Goal: Transaction & Acquisition: Register for event/course

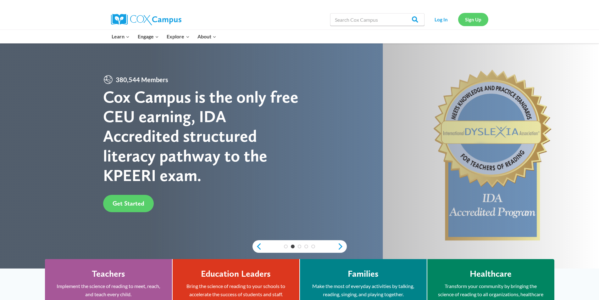
click at [467, 20] on link "Sign Up" at bounding box center [473, 19] width 30 height 13
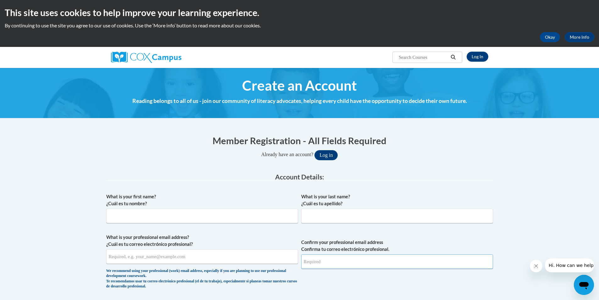
type input "[EMAIL_ADDRESS][DOMAIN_NAME]"
click at [149, 216] on input "What is your first name? ¿Cuál es tu nombre?" at bounding box center [202, 216] width 192 height 14
type input "[PERSON_NAME]"
click at [324, 214] on input "What is your last name? ¿Cuál es tu apellido?" at bounding box center [397, 216] width 192 height 14
type input "[PERSON_NAME]"
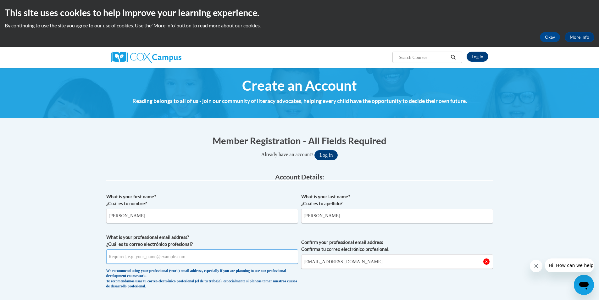
click at [132, 255] on input "What is your professional email address? ¿Cuál es tu correo electrónico profesi…" at bounding box center [202, 256] width 192 height 14
type input "[EMAIL_ADDRESS][DOMAIN_NAME]"
click at [317, 261] on input "[EMAIL_ADDRESS][DOMAIN_NAME]" at bounding box center [397, 261] width 192 height 14
type input "[EMAIL_ADDRESS][DOMAIN_NAME]"
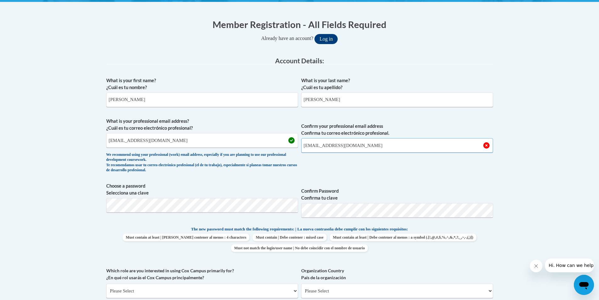
scroll to position [119, 0]
